Goal: Check status: Check status

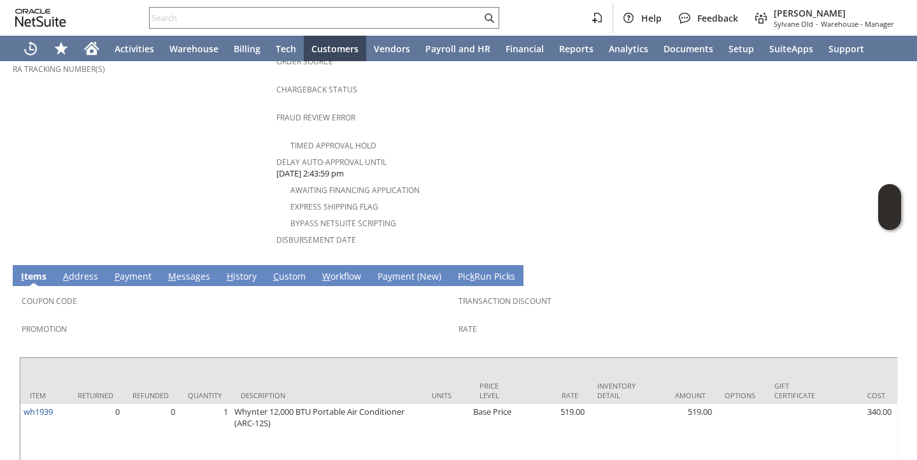
scroll to position [562, 0]
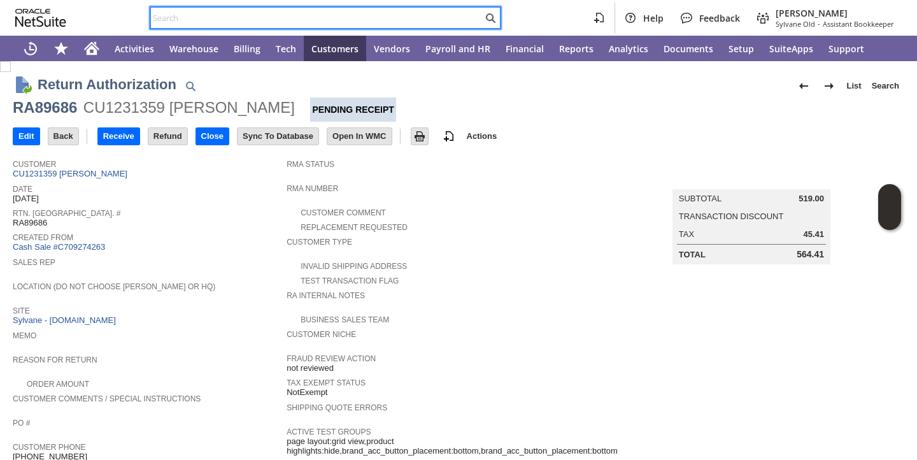
click at [232, 18] on input "text" at bounding box center [317, 17] width 332 height 15
paste input "RA89686"
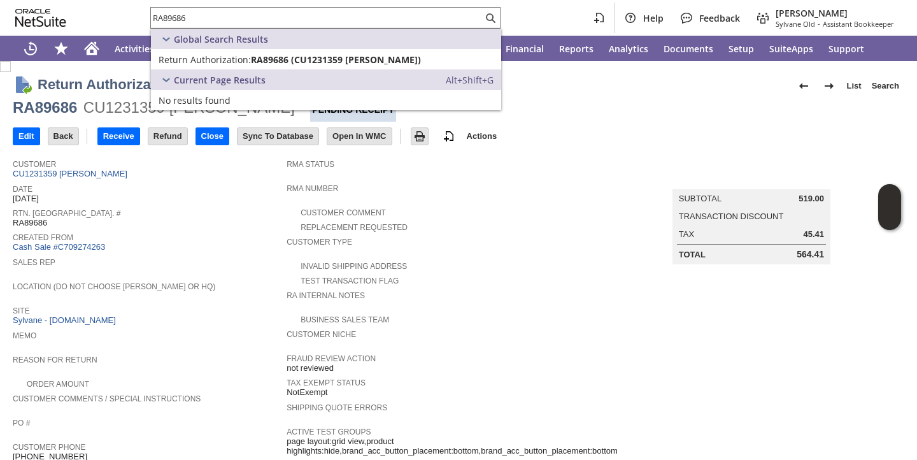
click at [220, 208] on span "Rtn. [GEOGRAPHIC_DATA]. #" at bounding box center [146, 211] width 267 height 13
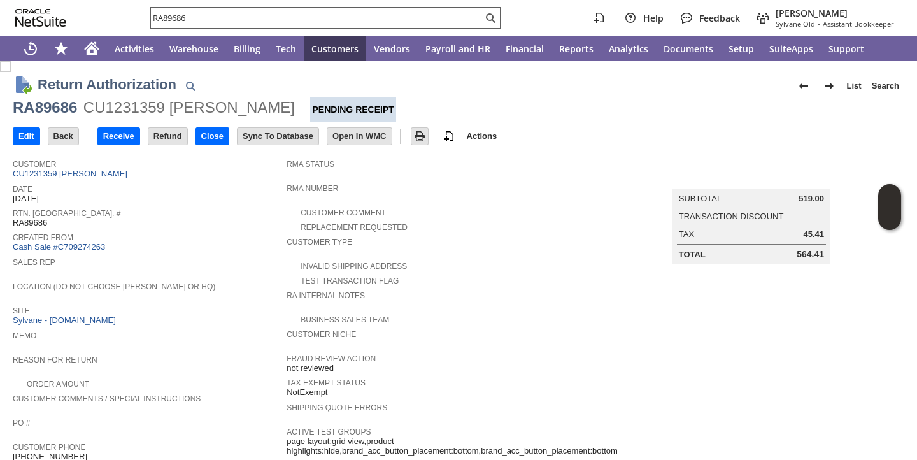
click at [223, 22] on input "RA89686" at bounding box center [317, 17] width 332 height 15
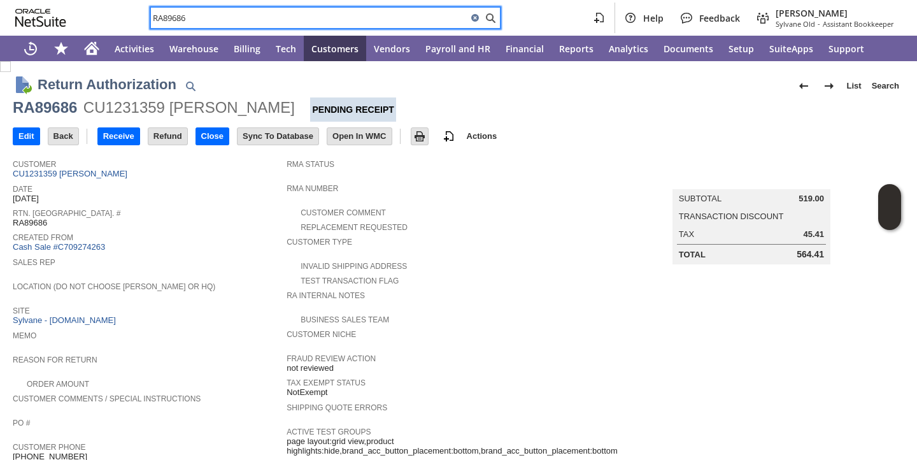
click at [223, 22] on input "RA89686" at bounding box center [309, 17] width 317 height 15
paste input "#261707."
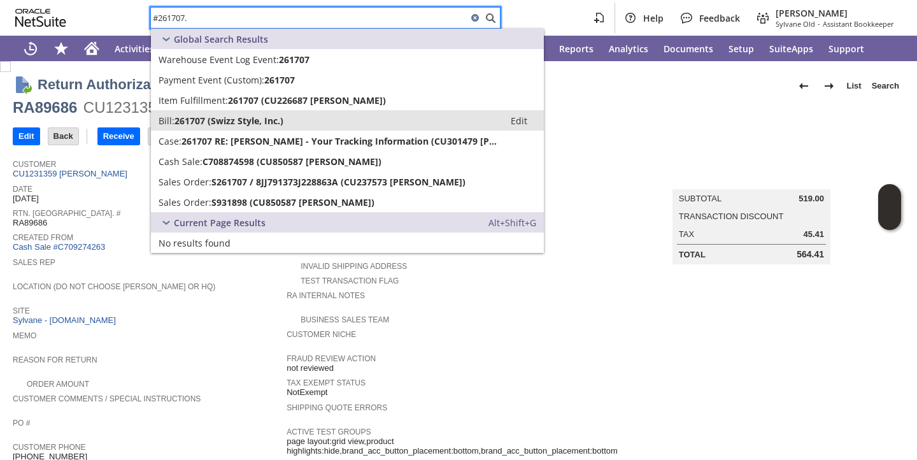
type input "#261707."
click at [224, 123] on span "261707 (Swizz Style, Inc.)" at bounding box center [229, 121] width 109 height 12
